Goal: Task Accomplishment & Management: Complete application form

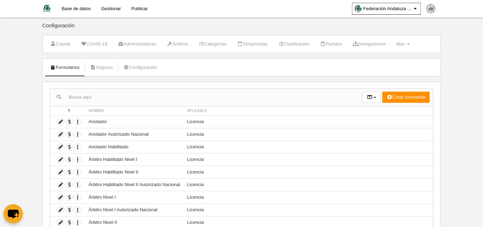
click at [151, 95] on input "text" at bounding box center [206, 97] width 312 height 10
type input "curso"
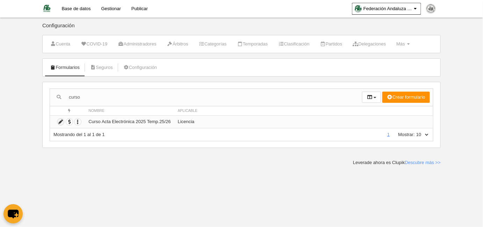
click at [61, 120] on icon at bounding box center [60, 122] width 7 height 7
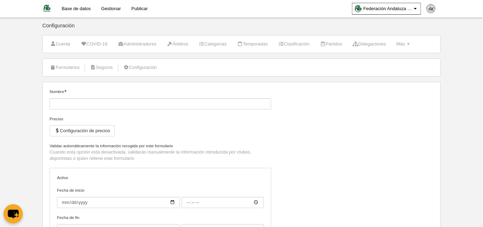
type input "Curso Acta Electrónica 2025 Temp.25/26"
checkbox input "true"
type input "[DATE]"
type input "00:00"
type input "[DATE]"
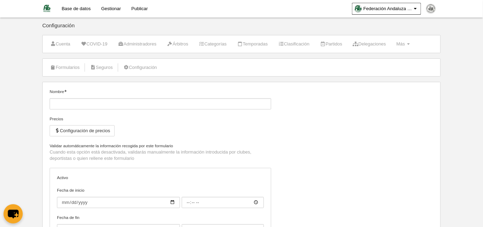
type input "09:00"
select select "selected"
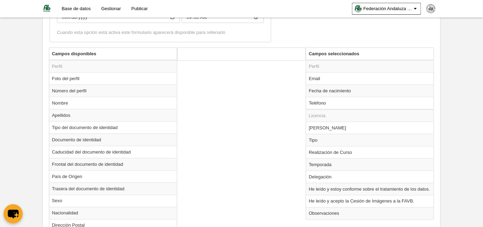
scroll to position [254, 0]
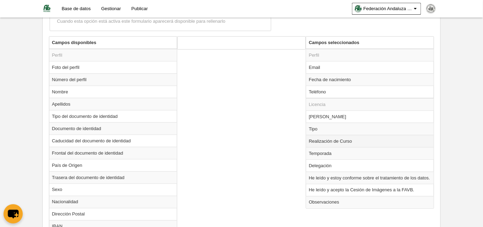
click at [326, 139] on td "Realización de Curso" at bounding box center [370, 141] width 128 height 12
radio input "true"
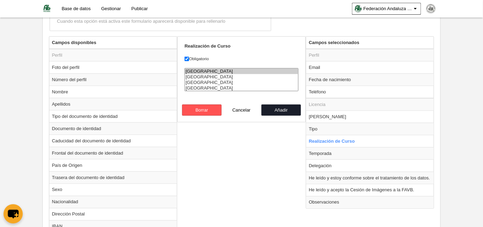
click at [195, 82] on option "[GEOGRAPHIC_DATA]" at bounding box center [241, 83] width 113 height 6
click at [197, 85] on option "[GEOGRAPHIC_DATA]" at bounding box center [241, 88] width 113 height 6
select select "[GEOGRAPHIC_DATA]"
click at [194, 80] on option "[GEOGRAPHIC_DATA]" at bounding box center [241, 83] width 113 height 6
click at [275, 108] on button "Añadir" at bounding box center [282, 110] width 40 height 11
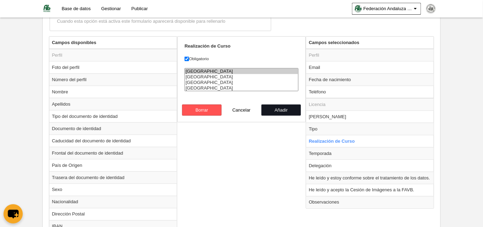
radio input "false"
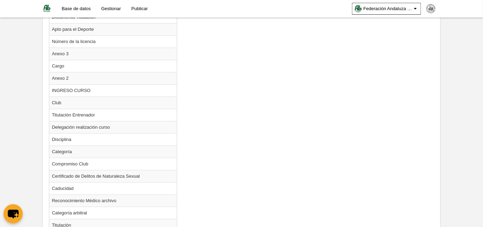
scroll to position [869, 0]
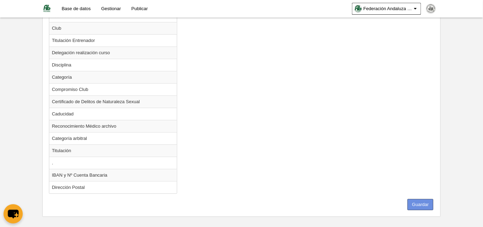
click at [415, 199] on button "Guardar" at bounding box center [421, 204] width 26 height 11
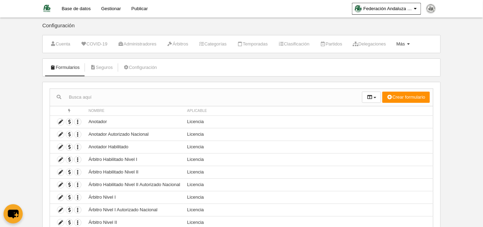
click at [405, 42] on span "Más" at bounding box center [401, 43] width 9 height 5
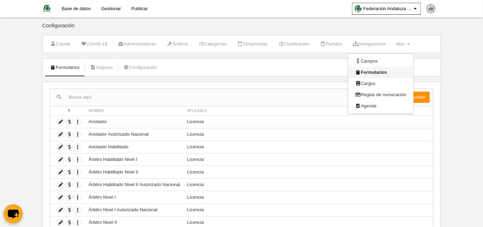
click at [403, 73] on link "Formularios" at bounding box center [380, 72] width 65 height 11
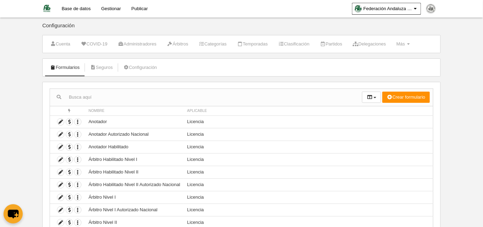
click at [128, 94] on input "text" at bounding box center [206, 97] width 312 height 10
type input "curs"
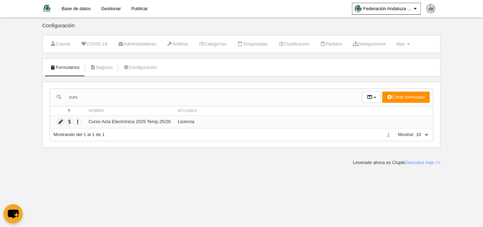
click at [59, 121] on icon at bounding box center [60, 122] width 7 height 7
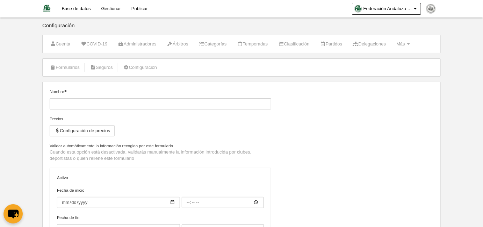
type input "Curso Acta Electrónica 2025 Temp.25/26"
checkbox input "true"
type input "[DATE]"
type input "00:00"
type input "[DATE]"
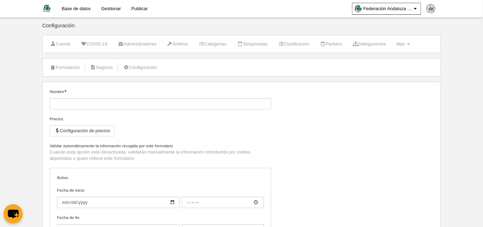
type input "09:00"
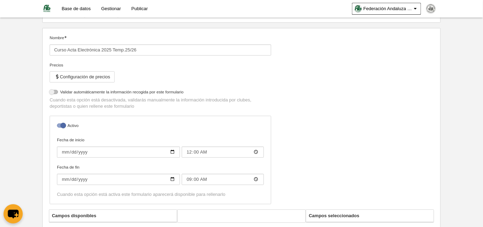
select select "selected"
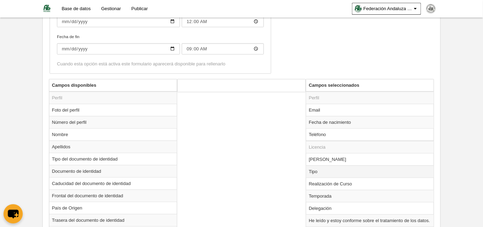
scroll to position [243, 0]
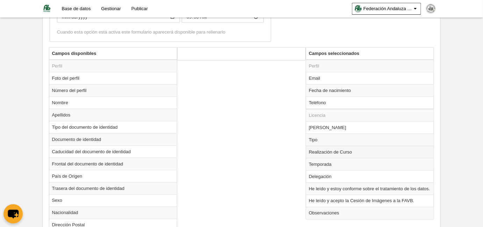
click at [348, 151] on td "Realización de Curso" at bounding box center [370, 152] width 128 height 12
radio input "true"
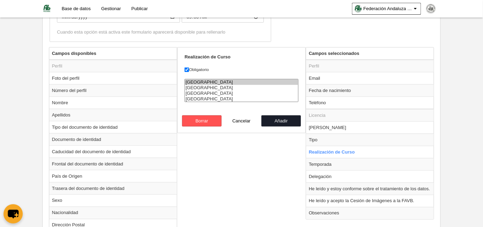
select select "[GEOGRAPHIC_DATA]"
click at [194, 93] on option "[GEOGRAPHIC_DATA]" at bounding box center [241, 94] width 113 height 6
click at [275, 120] on button "Añadir" at bounding box center [282, 120] width 40 height 11
radio input "false"
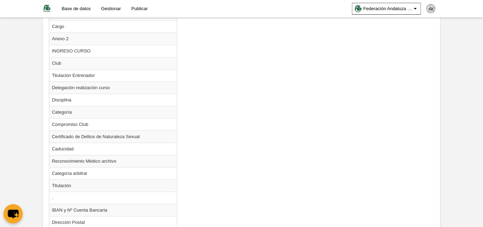
scroll to position [869, 0]
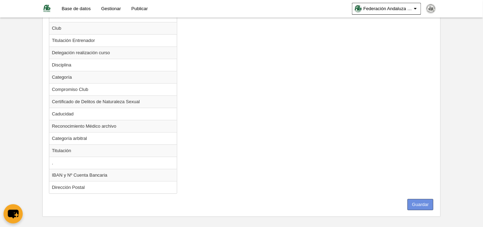
click at [415, 199] on button "Guardar" at bounding box center [421, 204] width 26 height 11
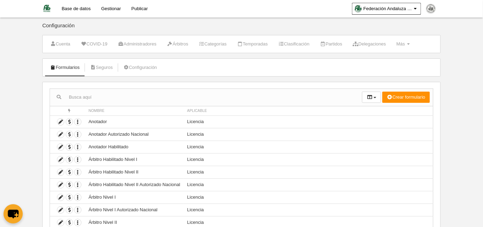
click at [84, 7] on link "Base de datos" at bounding box center [77, 8] width 40 height 17
